Goal: Task Accomplishment & Management: Manage account settings

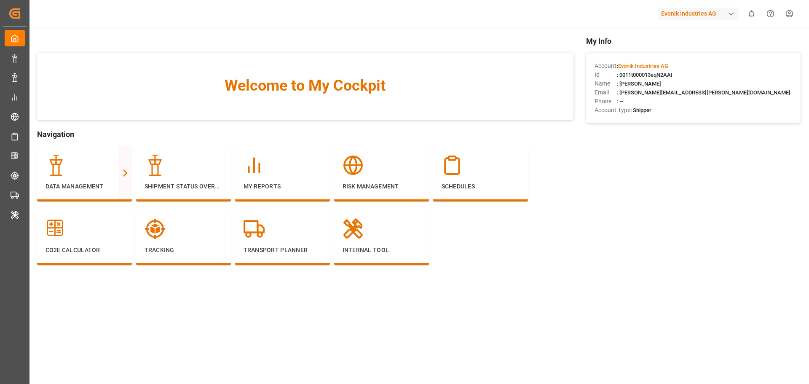
click at [676, 9] on div "Evonik Industries AG" at bounding box center [698, 14] width 81 height 12
type input "evonik us"
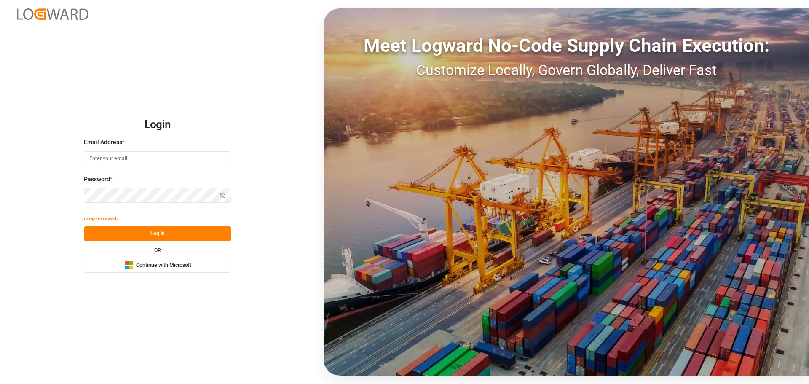
click at [146, 264] on span "Continue with Microsoft" at bounding box center [163, 266] width 55 height 8
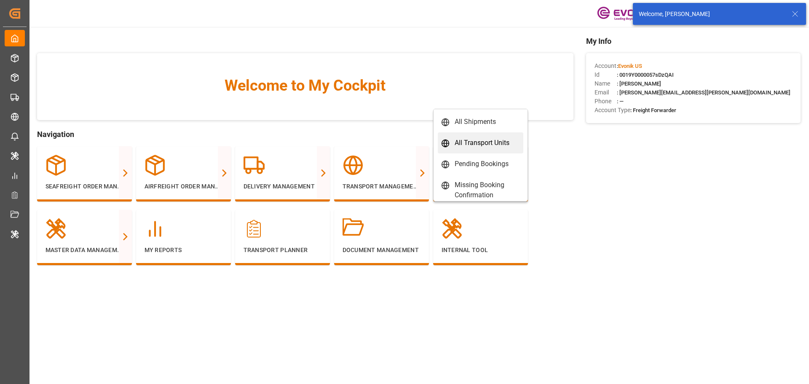
click at [489, 142] on div "All Transport Units" at bounding box center [482, 143] width 55 height 10
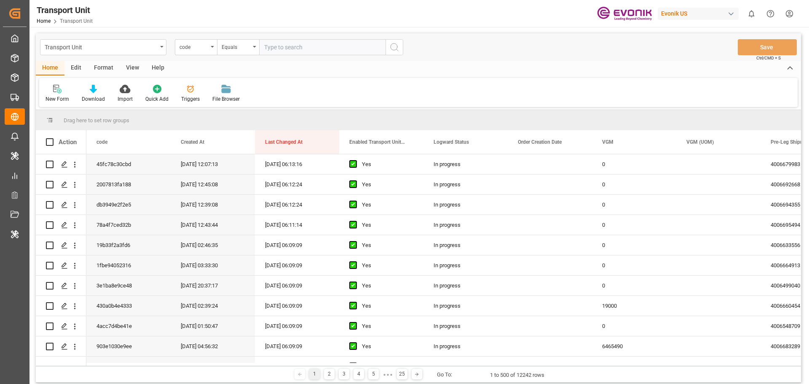
click at [84, 67] on div "Edit" at bounding box center [75, 68] width 23 height 14
click at [238, 91] on div at bounding box center [229, 88] width 29 height 9
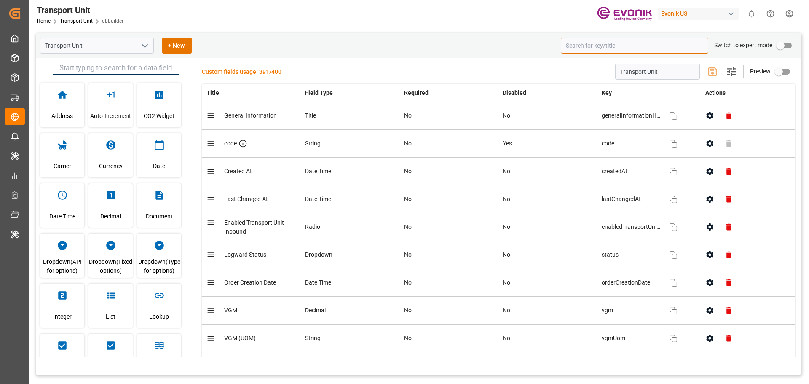
click at [612, 48] on input at bounding box center [635, 46] width 148 height 16
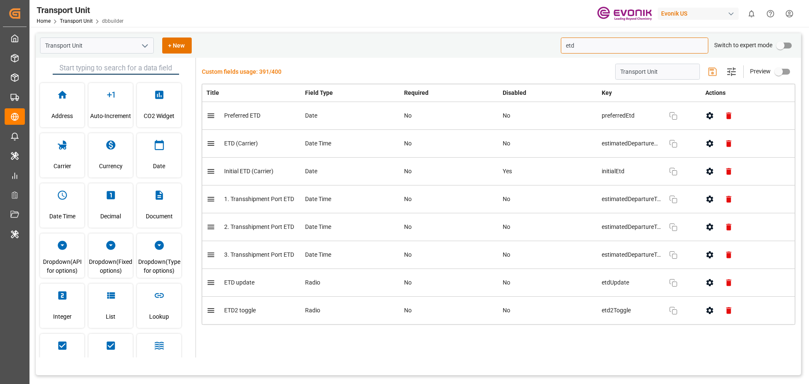
type input "etd"
click at [702, 143] on button "button" at bounding box center [709, 143] width 19 height 19
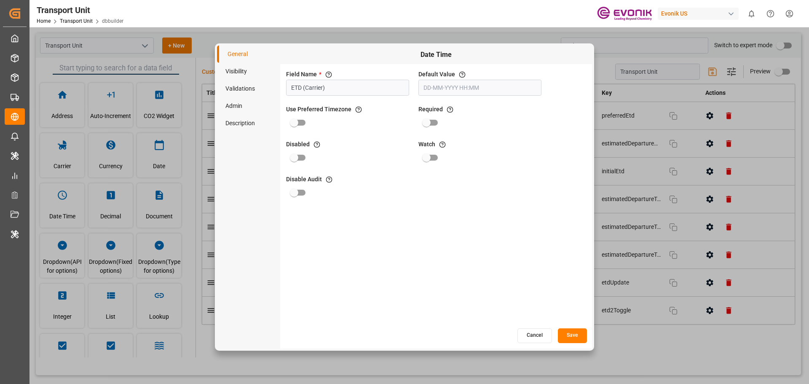
click at [237, 88] on li "Validations" at bounding box center [248, 88] width 63 height 17
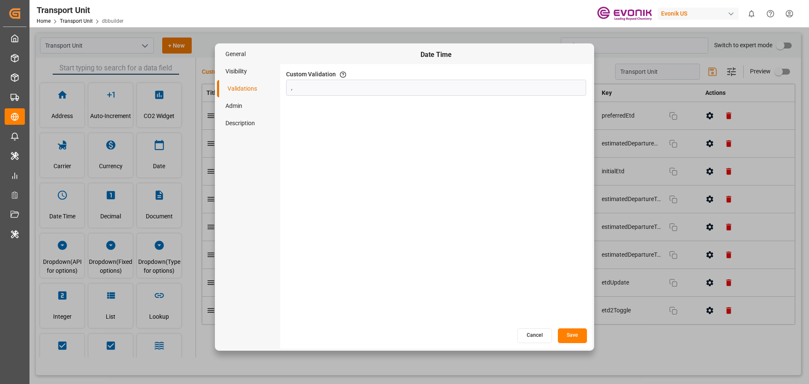
click at [233, 105] on li "Admin" at bounding box center [248, 105] width 63 height 17
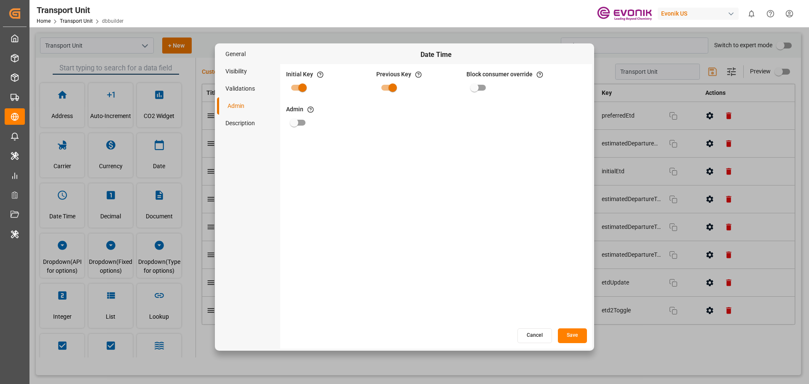
click at [527, 336] on button "Cancel" at bounding box center [535, 335] width 35 height 15
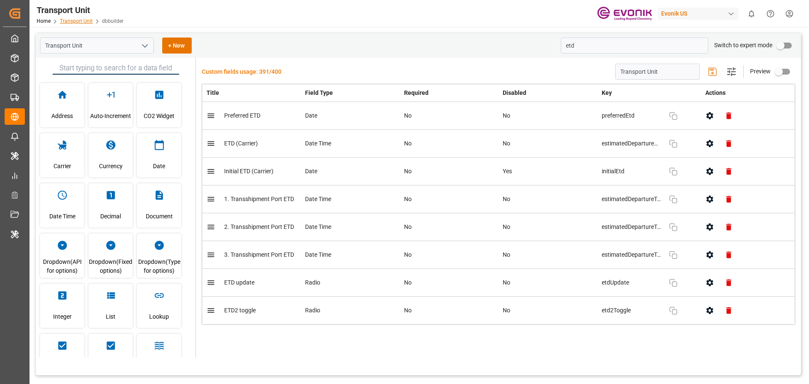
click at [63, 19] on link "Transport Unit" at bounding box center [76, 21] width 33 height 6
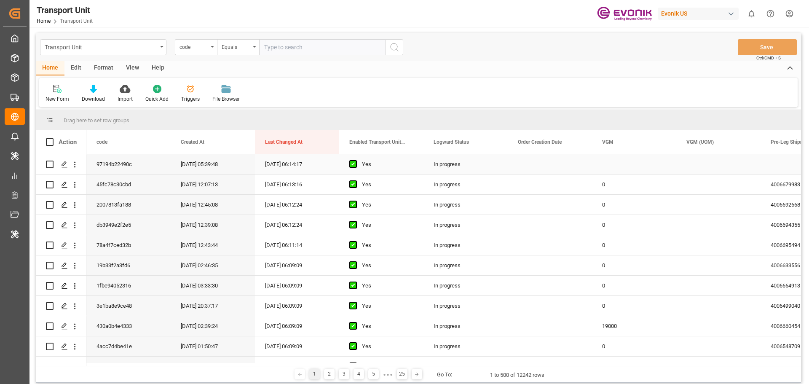
click at [76, 166] on icon "open menu" at bounding box center [74, 164] width 9 height 9
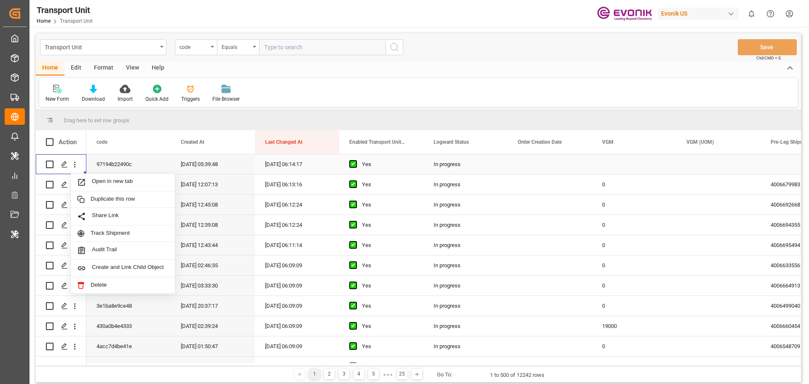
click at [122, 188] on div "Open in new tab" at bounding box center [123, 183] width 104 height 18
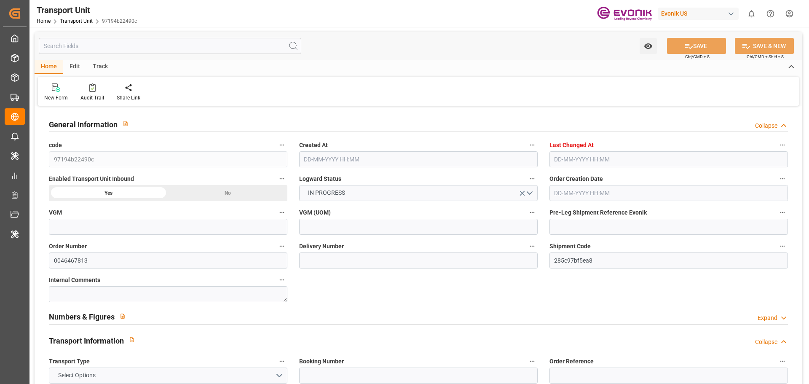
type input "BEANR"
type input "7984"
type input "13-08-2025 05:39"
type input "13-08-2025 06:14"
type input "30-09-2025"
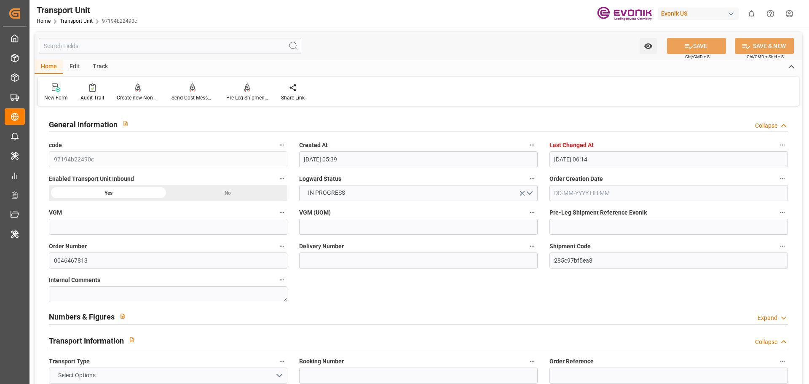
click at [174, 43] on input "text" at bounding box center [170, 46] width 263 height 16
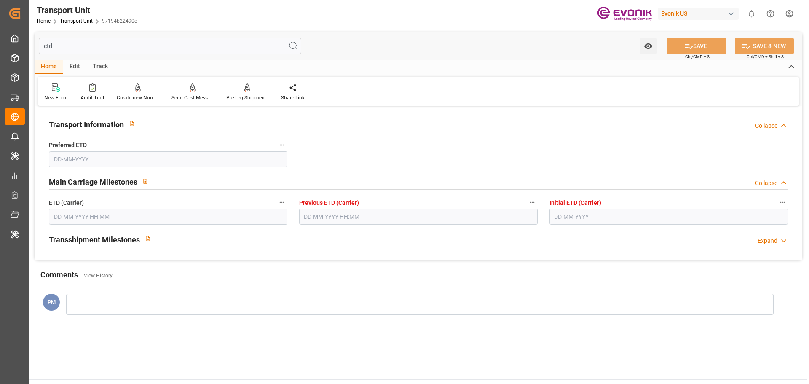
type input "etd"
